Goal: Transaction & Acquisition: Purchase product/service

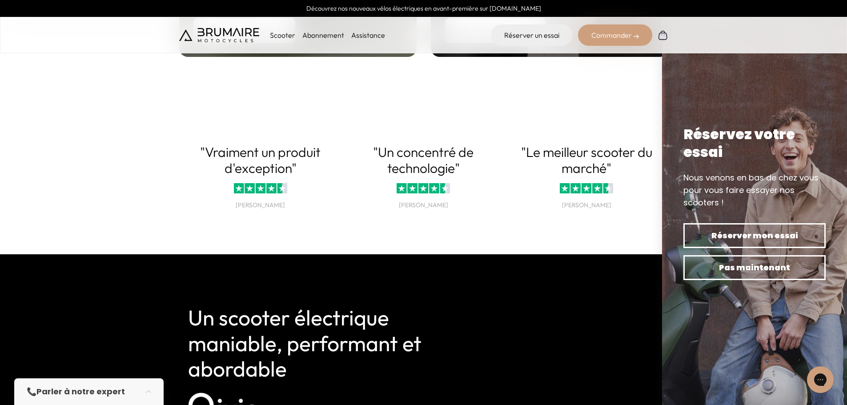
scroll to position [1600, 0]
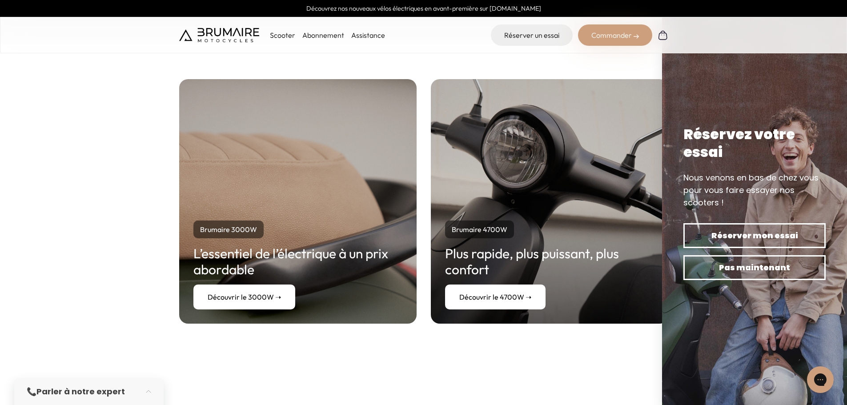
click at [272, 32] on p "Scooter" at bounding box center [282, 35] width 25 height 11
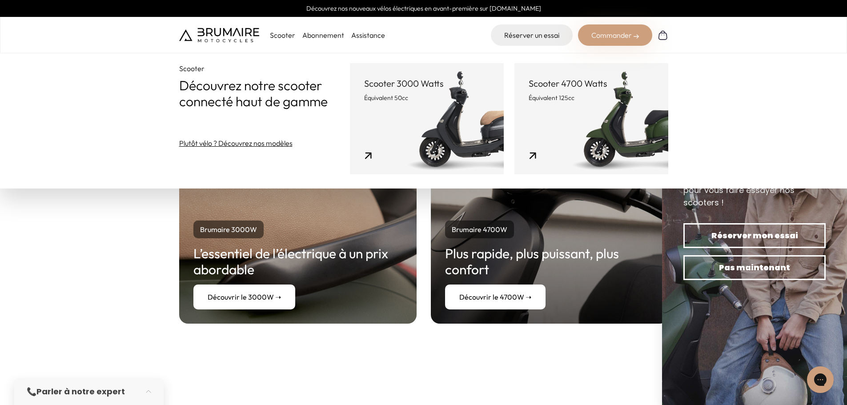
click at [578, 106] on link "Scooter 4700 Watts Équivalent 125cc" at bounding box center [591, 118] width 154 height 111
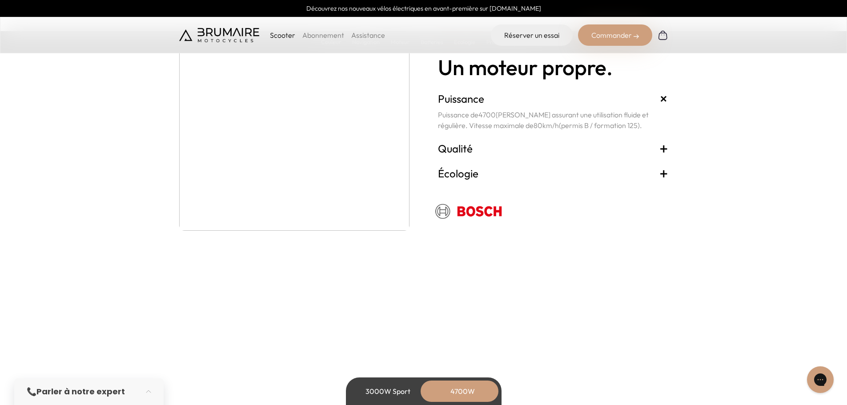
scroll to position [1911, 0]
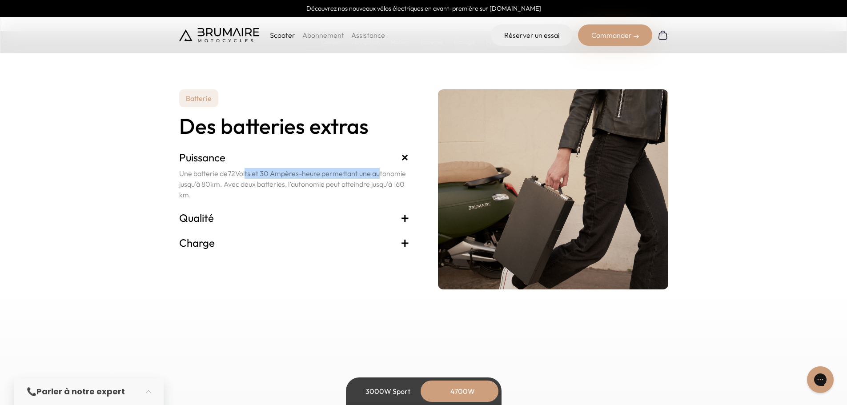
drag, startPoint x: 245, startPoint y: 175, endPoint x: 379, endPoint y: 173, distance: 133.4
click at [379, 173] on p "Une batterie de 72 Volts et 30 Ampères-heure permettant une autonomie jusqu'à 8…" at bounding box center [294, 184] width 230 height 32
click at [255, 172] on p "Une batterie de 72 Volts et 30 Ampères-heure permettant une autonomie jusqu'à 8…" at bounding box center [294, 184] width 230 height 32
click at [212, 218] on h3 "Qualité +" at bounding box center [294, 218] width 230 height 14
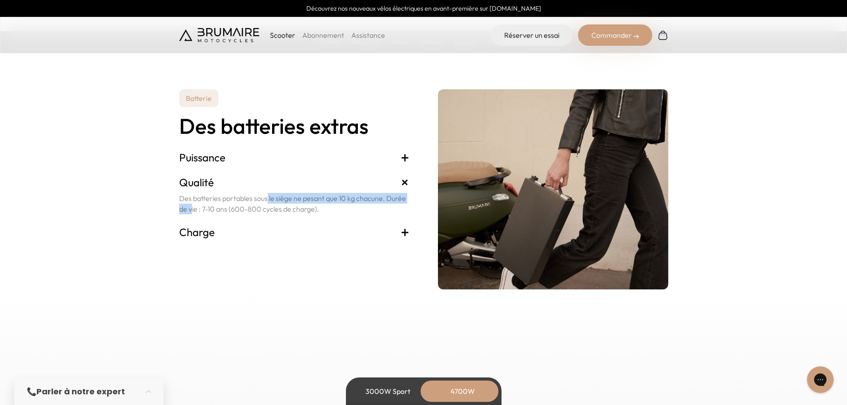
drag, startPoint x: 232, startPoint y: 197, endPoint x: 385, endPoint y: 197, distance: 152.9
click at [385, 197] on p "Des batteries portables sous le siège ne pesant que 10 kg chacune. Durée de vie…" at bounding box center [294, 203] width 230 height 21
drag, startPoint x: 272, startPoint y: 205, endPoint x: 266, endPoint y: 207, distance: 6.5
click at [268, 207] on p "Des batteries portables sous le siège ne pesant que 10 kg chacune. Durée de vie…" at bounding box center [294, 203] width 230 height 21
drag, startPoint x: 216, startPoint y: 209, endPoint x: 243, endPoint y: 210, distance: 26.7
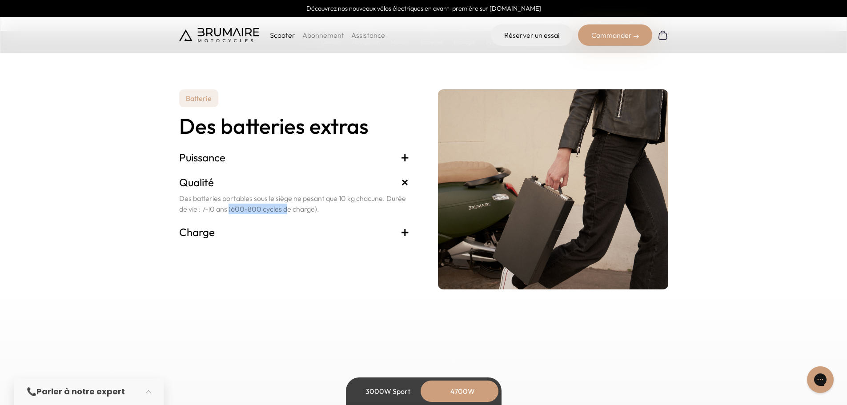
click at [252, 206] on p "Des batteries portables sous le siège ne pesant que 10 kg chacune. Durée de vie…" at bounding box center [294, 203] width 230 height 21
click at [196, 231] on h3 "Charge +" at bounding box center [294, 232] width 230 height 14
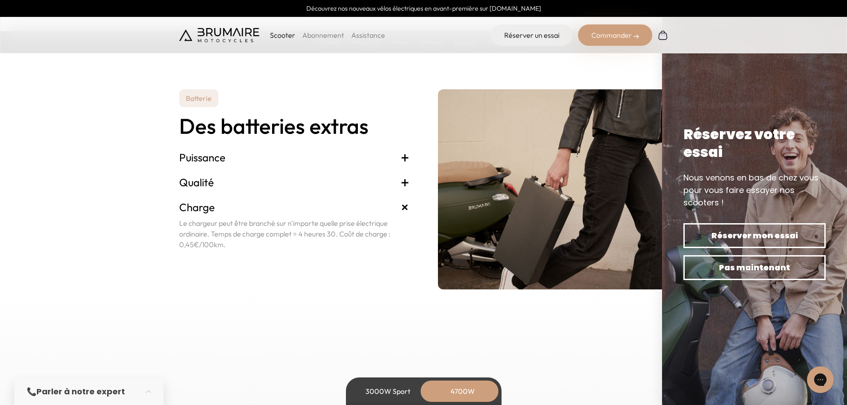
drag, startPoint x: 180, startPoint y: 224, endPoint x: 238, endPoint y: 240, distance: 60.4
click at [234, 245] on p "Le chargeur peut être branché sur n'importe quelle prise électrique ordinaire. …" at bounding box center [294, 234] width 230 height 32
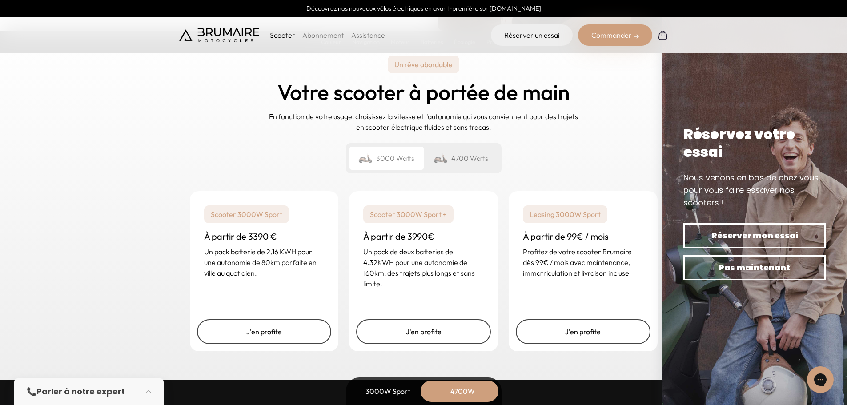
scroll to position [2178, 0]
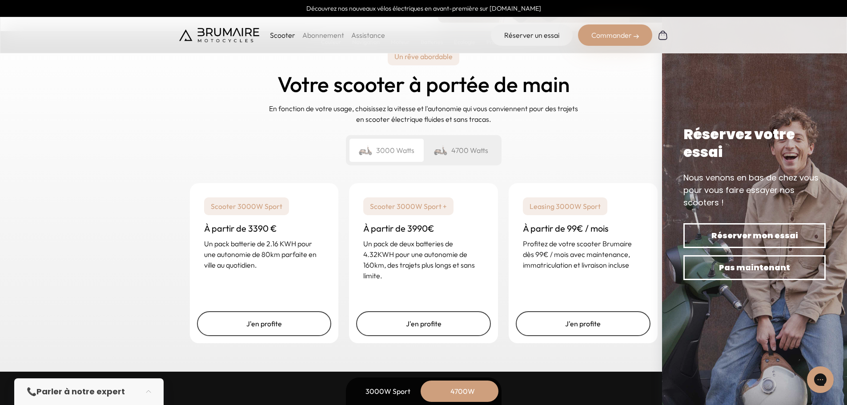
click at [127, 170] on div "Un rêve abordable Votre scooter à portée de main En fonction de votre usage, ch…" at bounding box center [423, 197] width 847 height 349
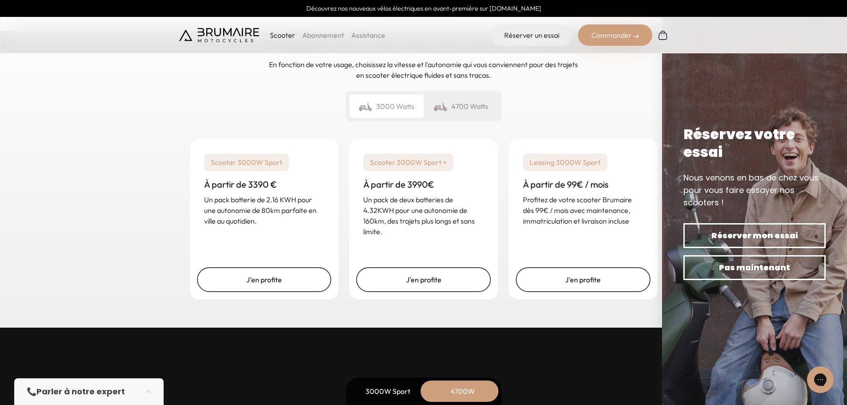
scroll to position [2222, 0]
click at [456, 102] on div "4700 Watts" at bounding box center [461, 105] width 74 height 23
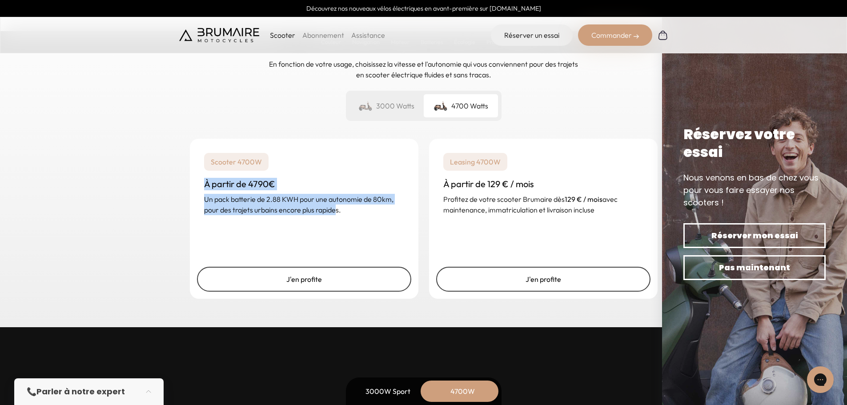
drag, startPoint x: 201, startPoint y: 180, endPoint x: 335, endPoint y: 209, distance: 136.5
click at [335, 209] on div "Scooter 4700W À partir de 4790€ Un pack batterie de 2.88 KWH pour une autonomie…" at bounding box center [304, 184] width 228 height 91
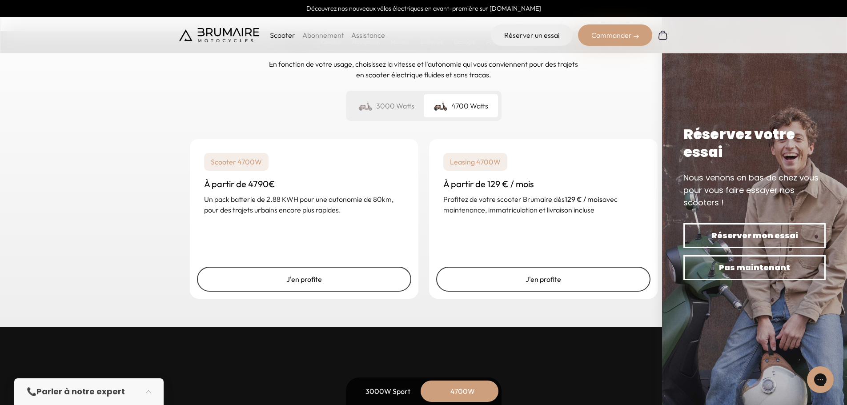
click at [397, 108] on div "3000 Watts" at bounding box center [386, 105] width 74 height 23
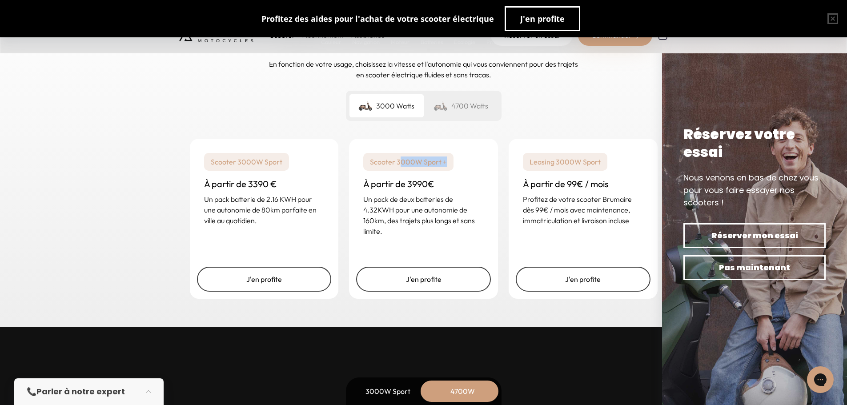
drag, startPoint x: 399, startPoint y: 167, endPoint x: 459, endPoint y: 167, distance: 59.6
click at [459, 167] on div "Scooter 3000W Sport + À partir de 3990€ Un pack de deux batteries de 4.32KWH po…" at bounding box center [423, 195] width 149 height 112
drag, startPoint x: 540, startPoint y: 163, endPoint x: 623, endPoint y: 162, distance: 82.7
click at [623, 162] on div "Leasing 3000W Sport À partir de 99€ / mois Profitez de votre scooter Brumaire d…" at bounding box center [582, 189] width 149 height 101
drag, startPoint x: 379, startPoint y: 198, endPoint x: 413, endPoint y: 226, distance: 44.2
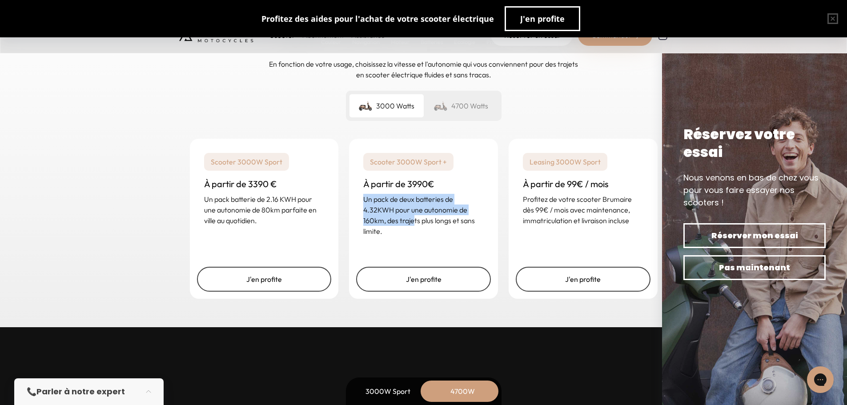
click at [413, 223] on p "Un pack de deux batteries de 4.32KWH pour une autonomie de 160km, des trajets p…" at bounding box center [423, 215] width 120 height 43
click at [424, 286] on link "J'en profite" at bounding box center [423, 279] width 135 height 25
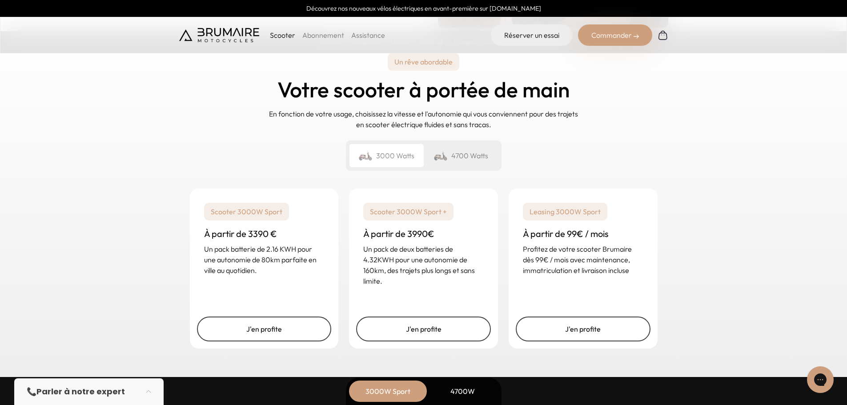
scroll to position [2133, 0]
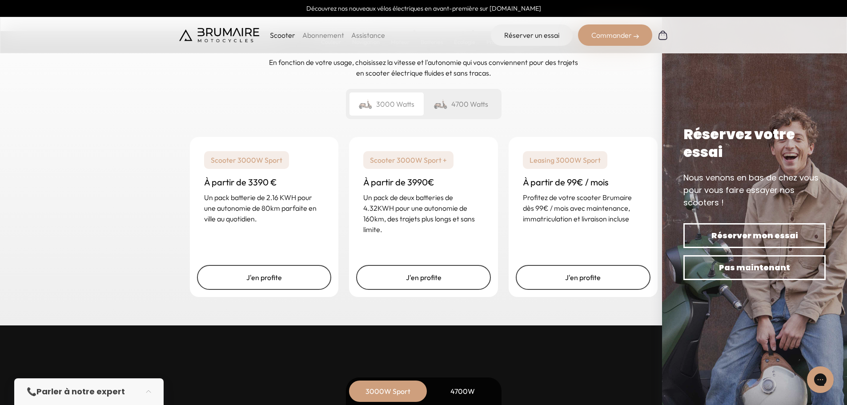
click at [473, 108] on div "4700 Watts" at bounding box center [461, 103] width 74 height 23
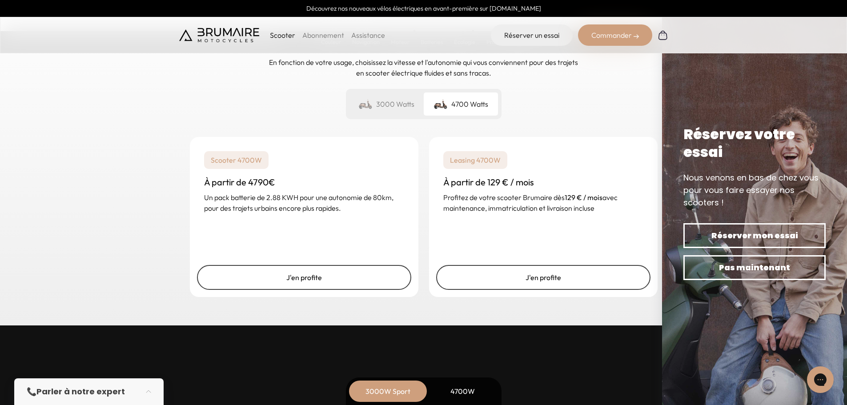
click at [356, 290] on div "J'en profite" at bounding box center [304, 277] width 228 height 39
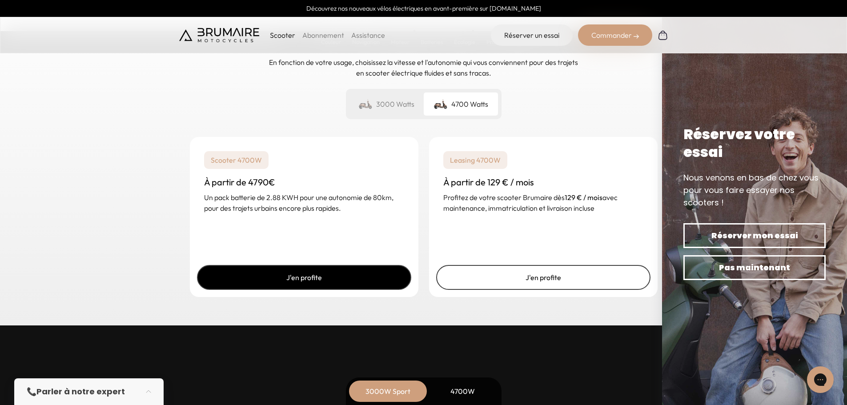
click at [371, 274] on link "J'en profite" at bounding box center [304, 277] width 214 height 25
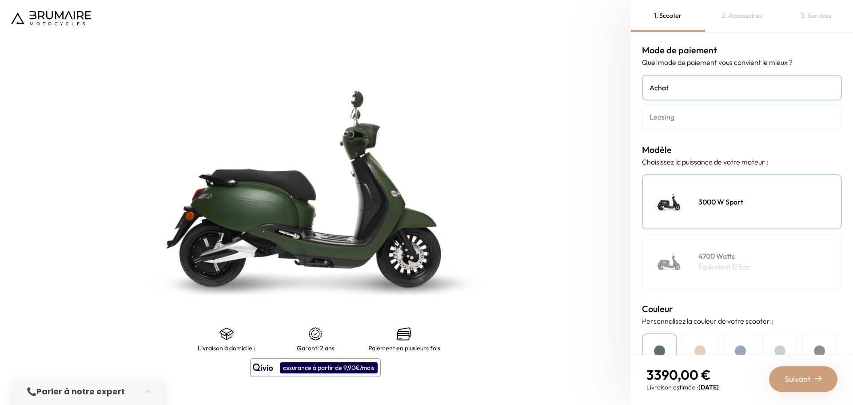
click at [724, 248] on div "4700 Watts Équivalent 125cc" at bounding box center [742, 261] width 200 height 55
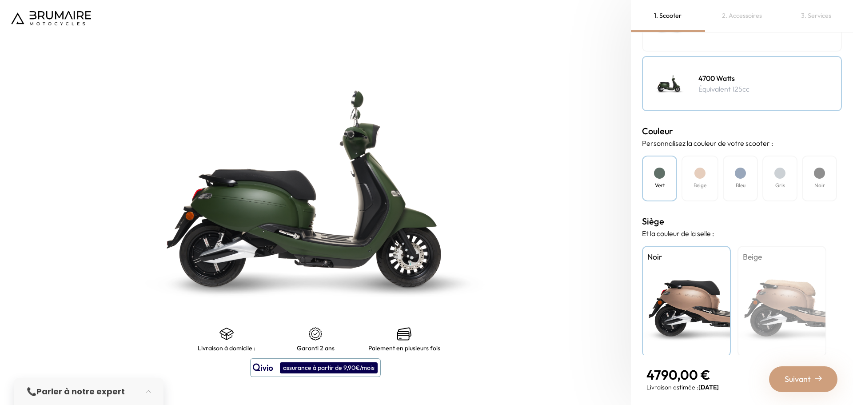
click at [704, 175] on div at bounding box center [700, 173] width 11 height 11
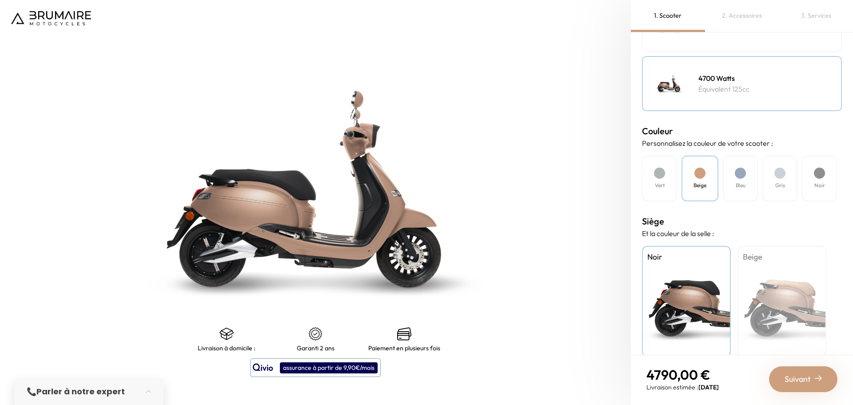
click at [759, 176] on div "Vert Beige Bleu Gris Noir" at bounding box center [742, 179] width 200 height 46
click at [775, 178] on div "Gris" at bounding box center [780, 179] width 35 height 46
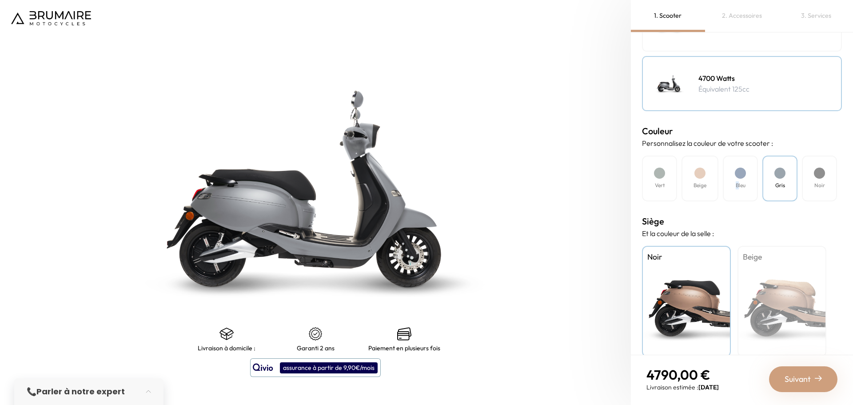
click at [737, 183] on h4 "Bleu" at bounding box center [741, 185] width 10 height 8
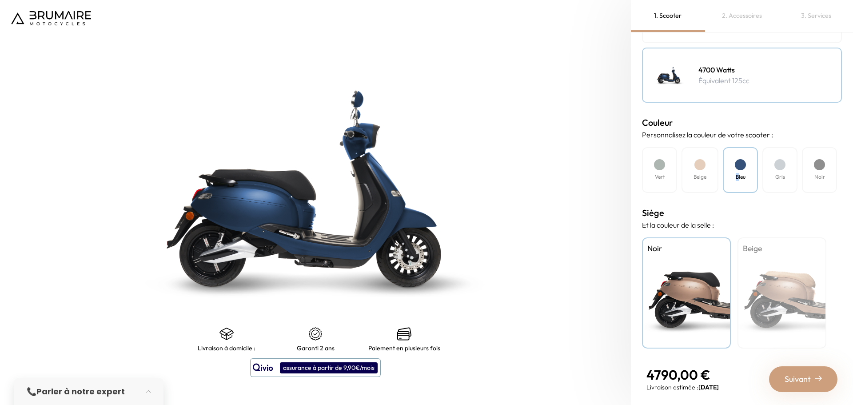
scroll to position [191, 0]
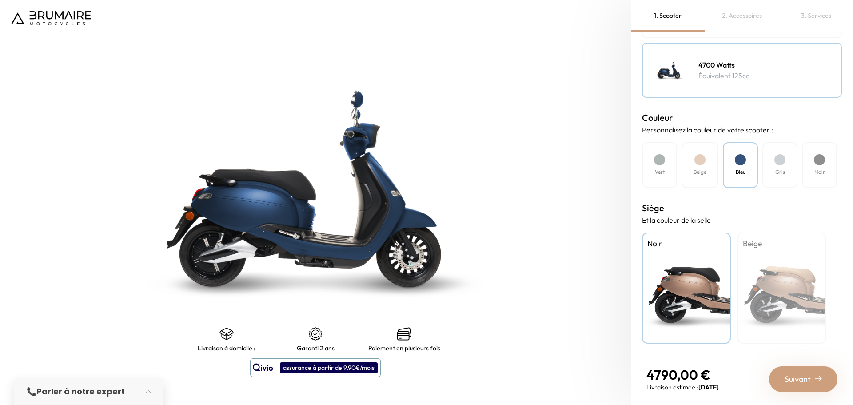
click at [314, 344] on div "Garanti 2 ans" at bounding box center [315, 339] width 89 height 25
click at [774, 283] on div "Beige" at bounding box center [782, 287] width 89 height 111
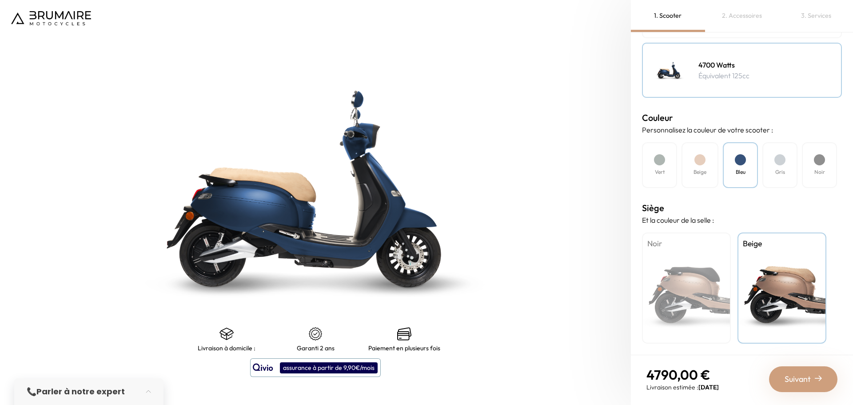
click at [697, 291] on div "Noir" at bounding box center [686, 287] width 89 height 111
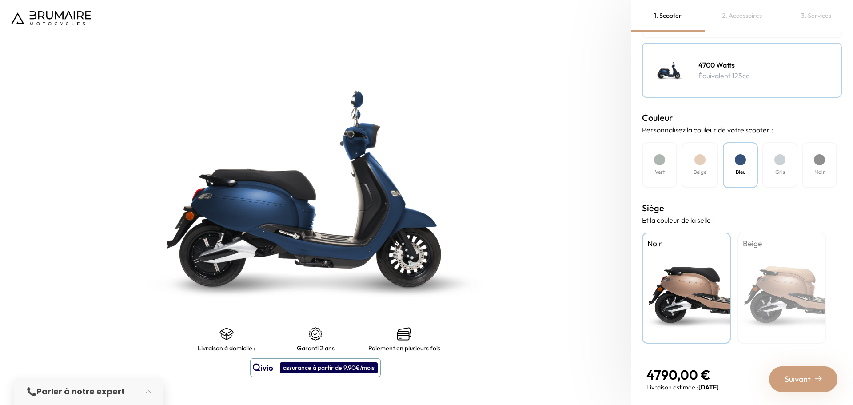
click at [796, 278] on div "Beige" at bounding box center [782, 287] width 89 height 111
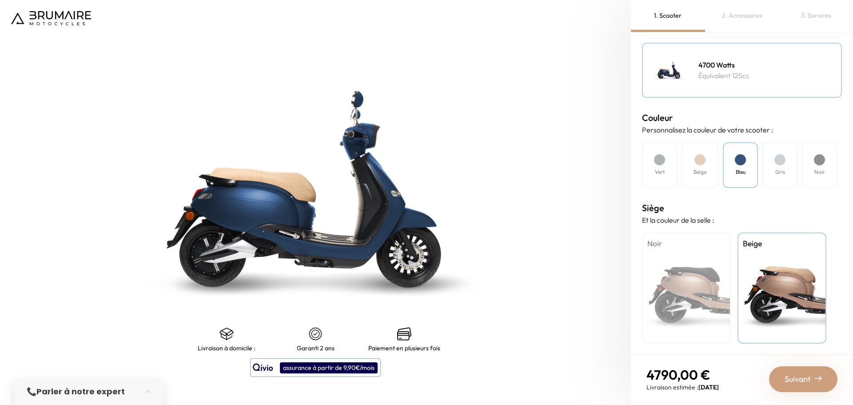
click at [658, 163] on div at bounding box center [659, 159] width 11 height 11
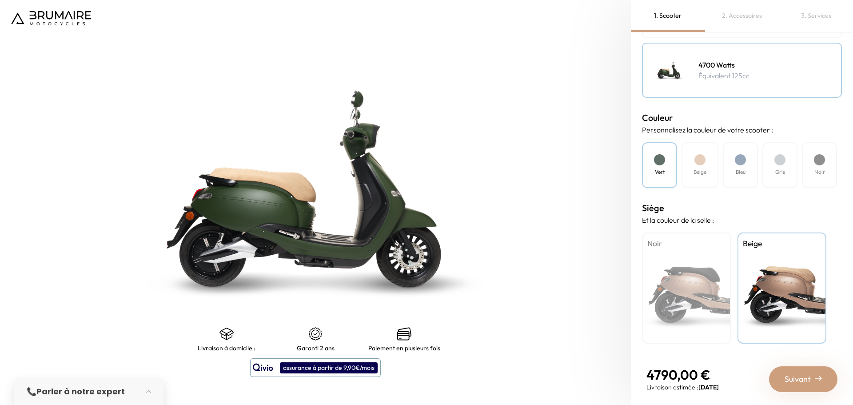
click at [708, 156] on div "Beige" at bounding box center [700, 165] width 37 height 46
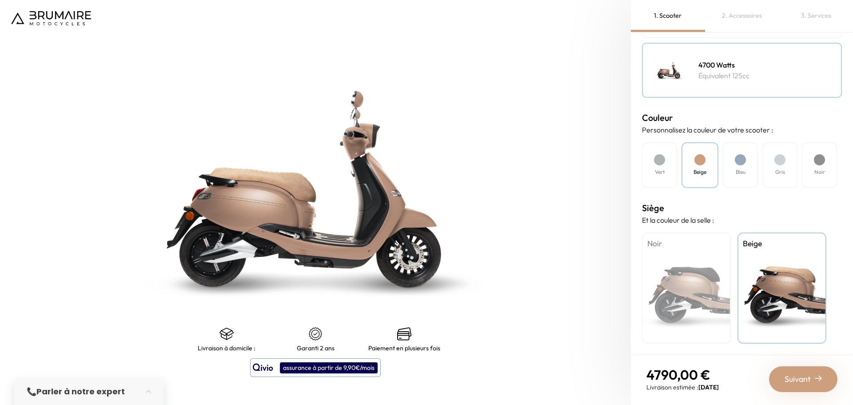
click at [816, 158] on div at bounding box center [819, 159] width 11 height 11
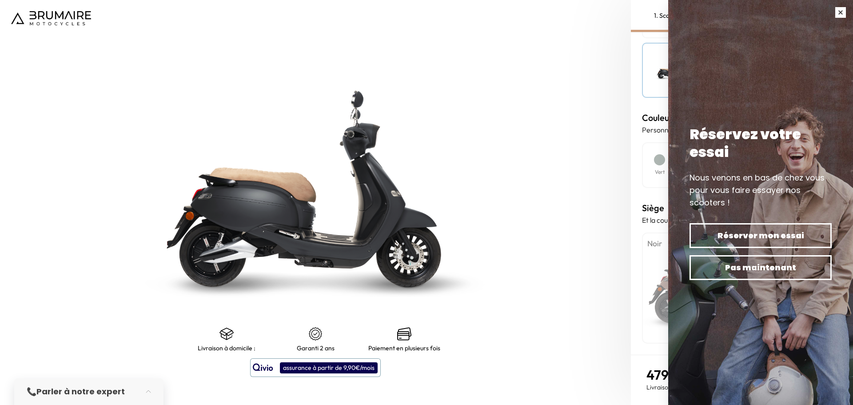
click at [844, 11] on button "button" at bounding box center [840, 12] width 25 height 25
